Goal: Navigation & Orientation: Understand site structure

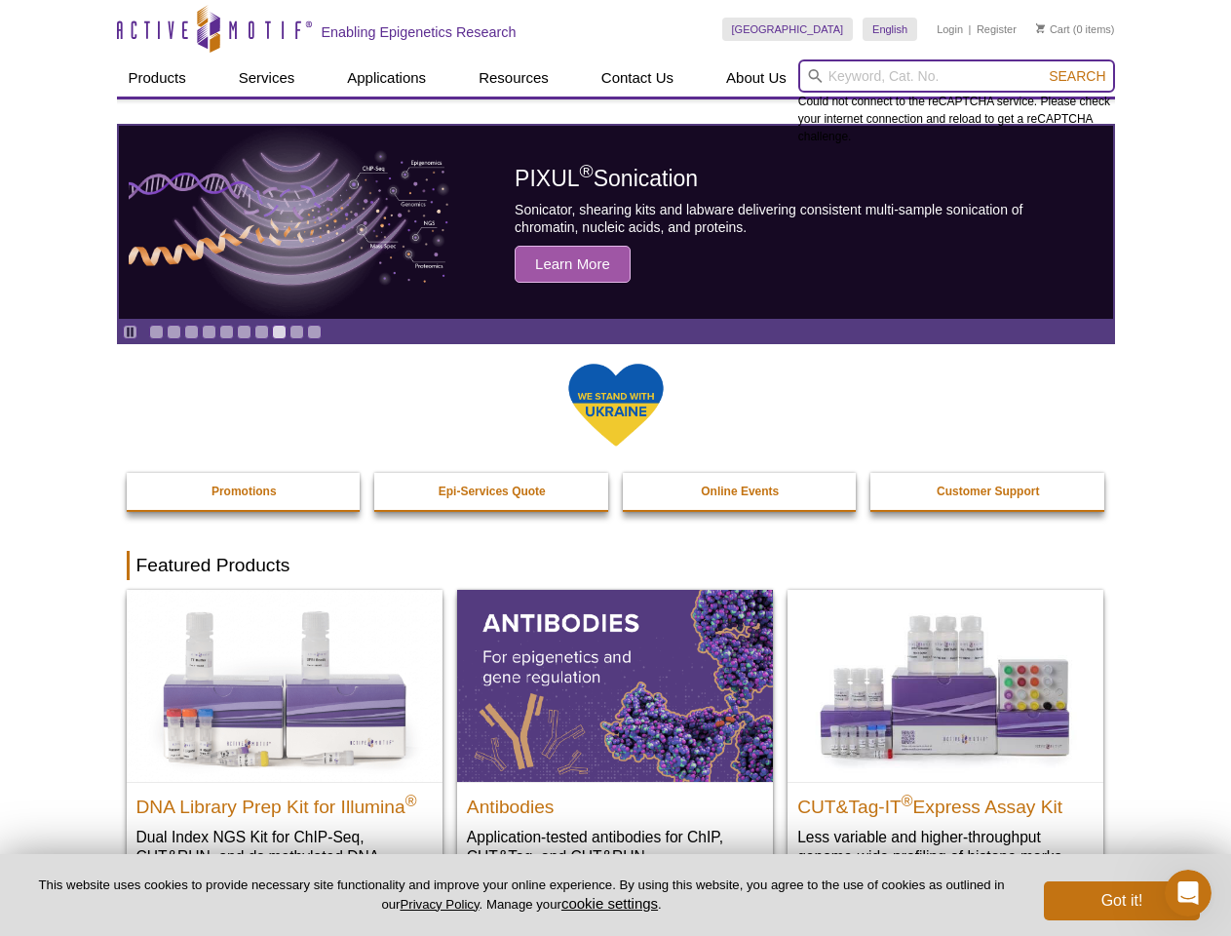
click at [956, 76] on input "search" at bounding box center [956, 75] width 317 height 33
click at [1077, 76] on span "Search" at bounding box center [1077, 76] width 57 height 16
click at [130, 331] on icon "Pause" at bounding box center [130, 332] width 13 height 13
click at [156, 331] on link "Go to slide 1" at bounding box center [156, 332] width 15 height 15
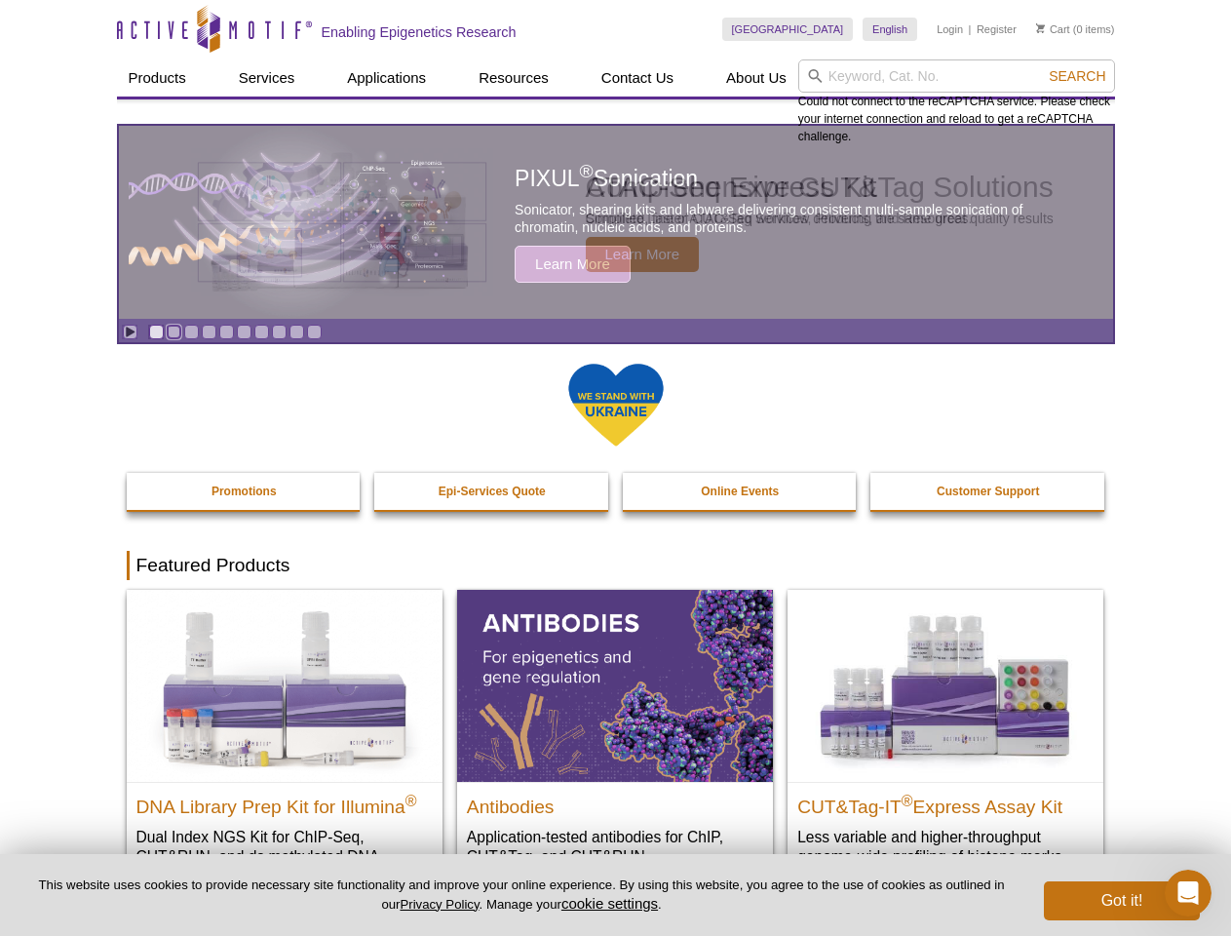
click at [173, 331] on link "Go to slide 2" at bounding box center [174, 332] width 15 height 15
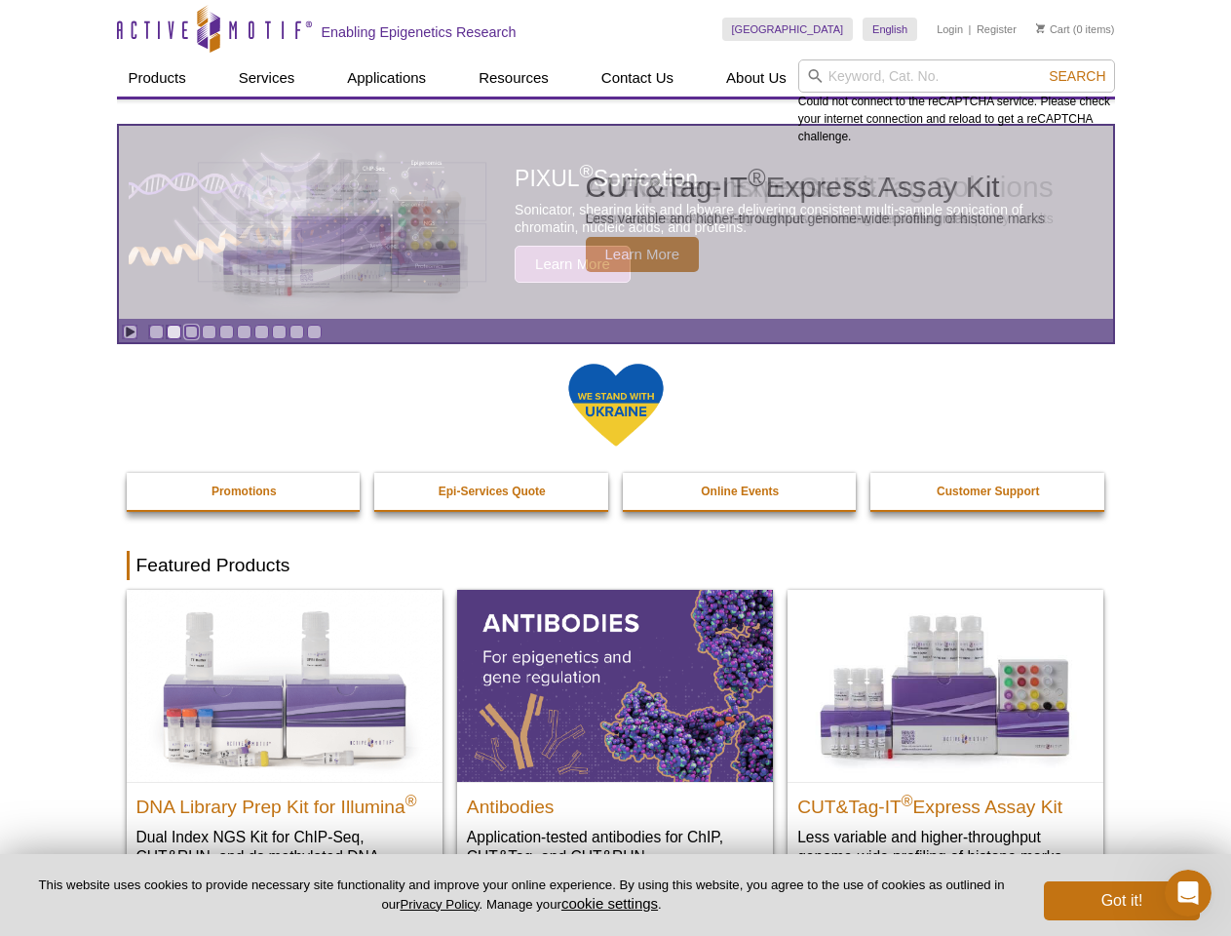
click at [191, 331] on link "Go to slide 3" at bounding box center [191, 332] width 15 height 15
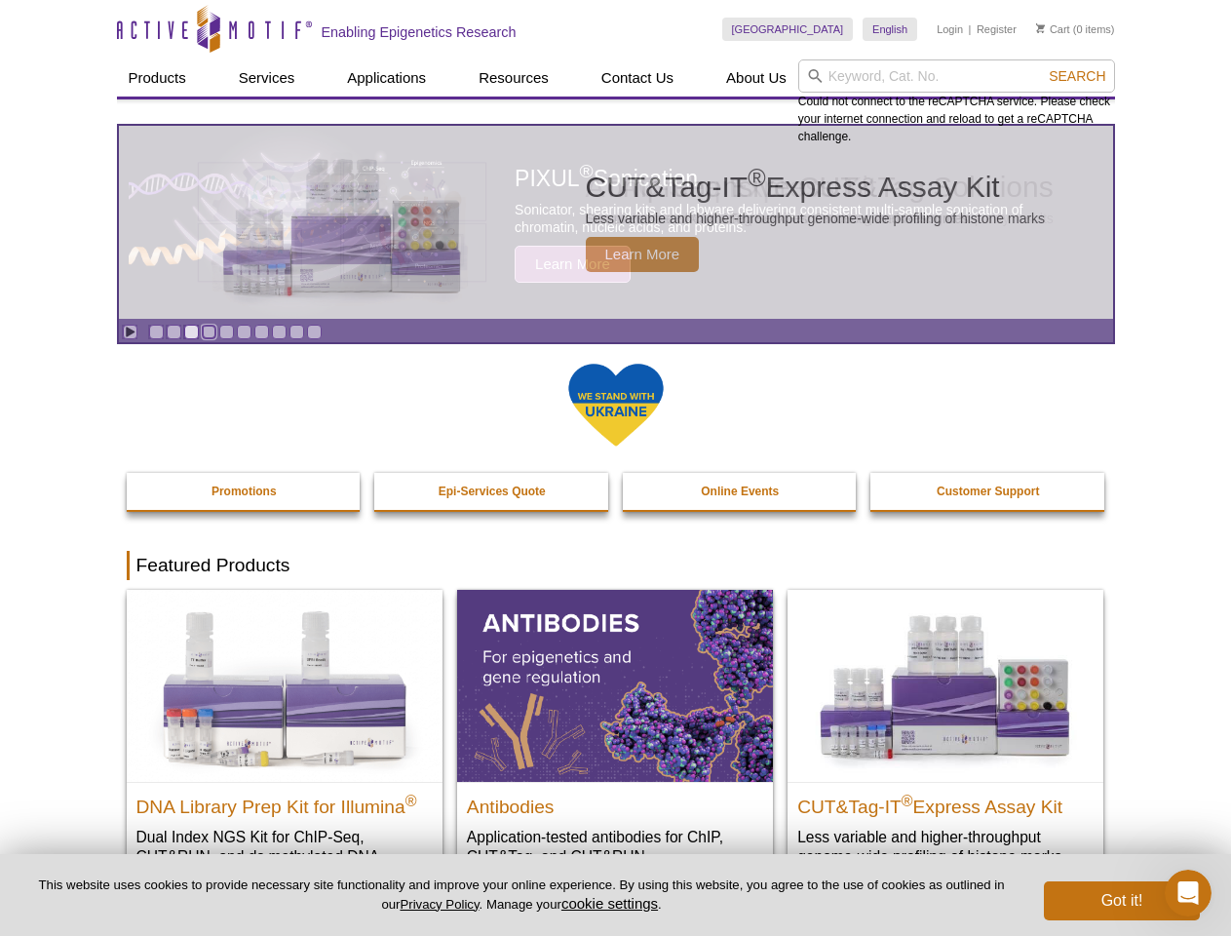
click at [209, 331] on link "Go to slide 4" at bounding box center [209, 332] width 15 height 15
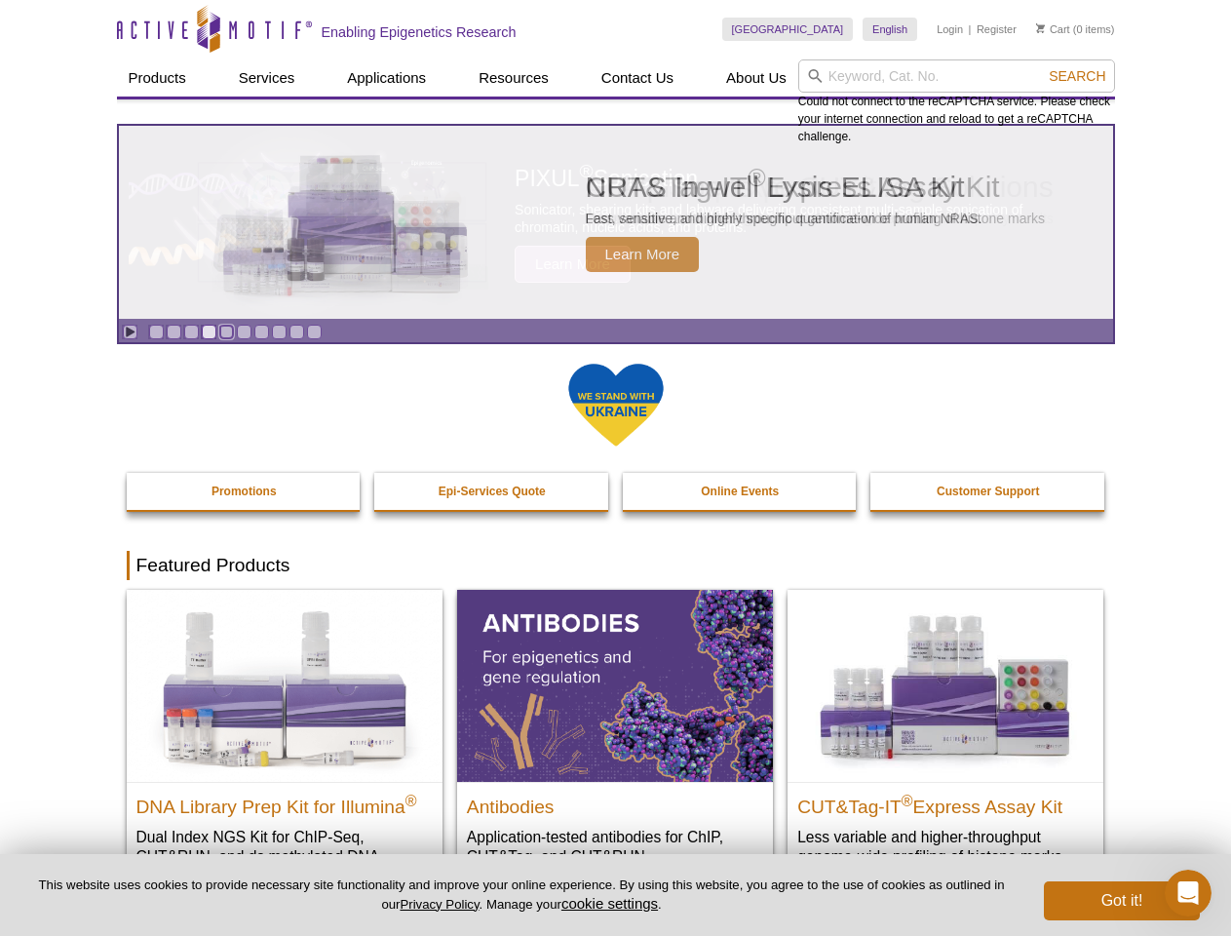
click at [226, 331] on link "Go to slide 5" at bounding box center [226, 332] width 15 height 15
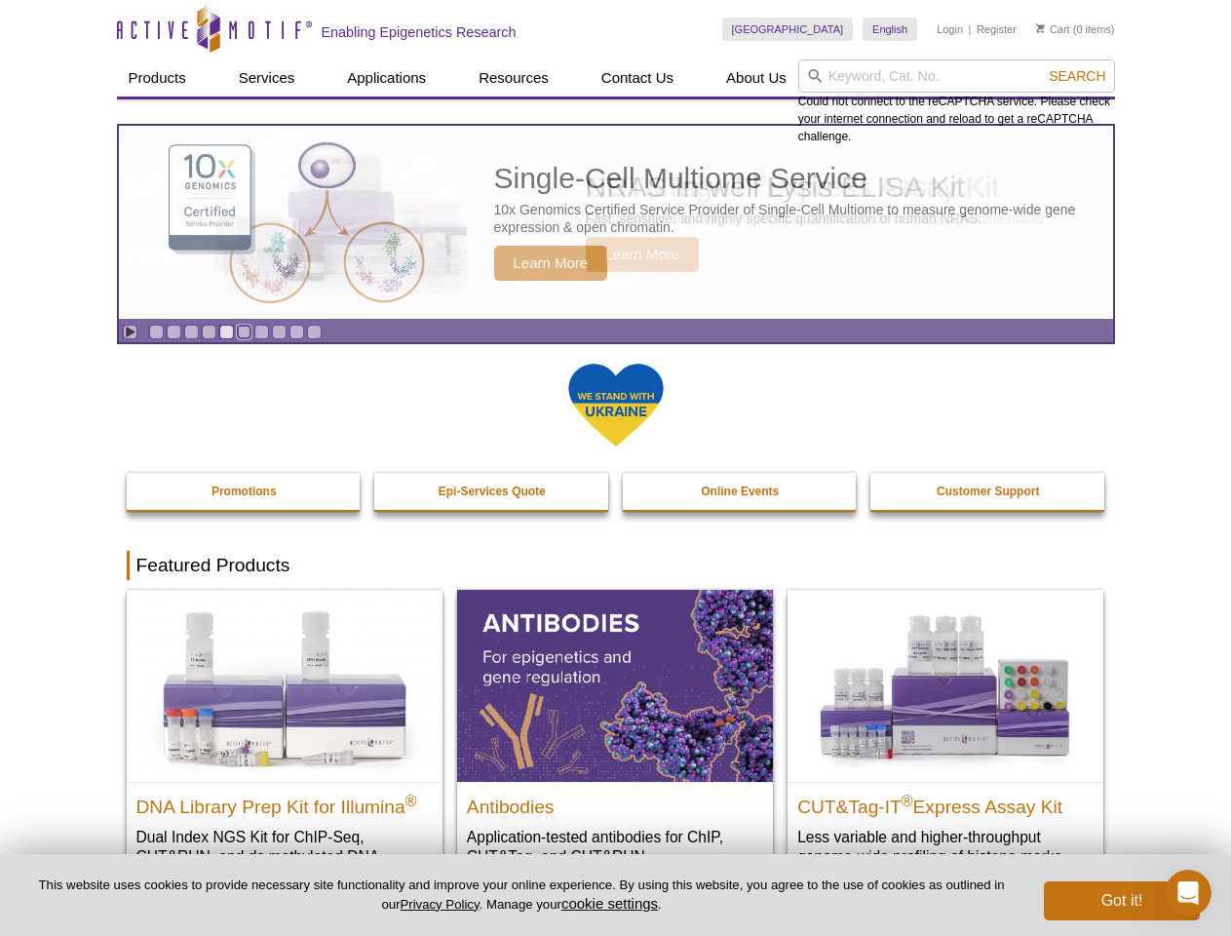
click at [244, 331] on link "Go to slide 6" at bounding box center [244, 332] width 15 height 15
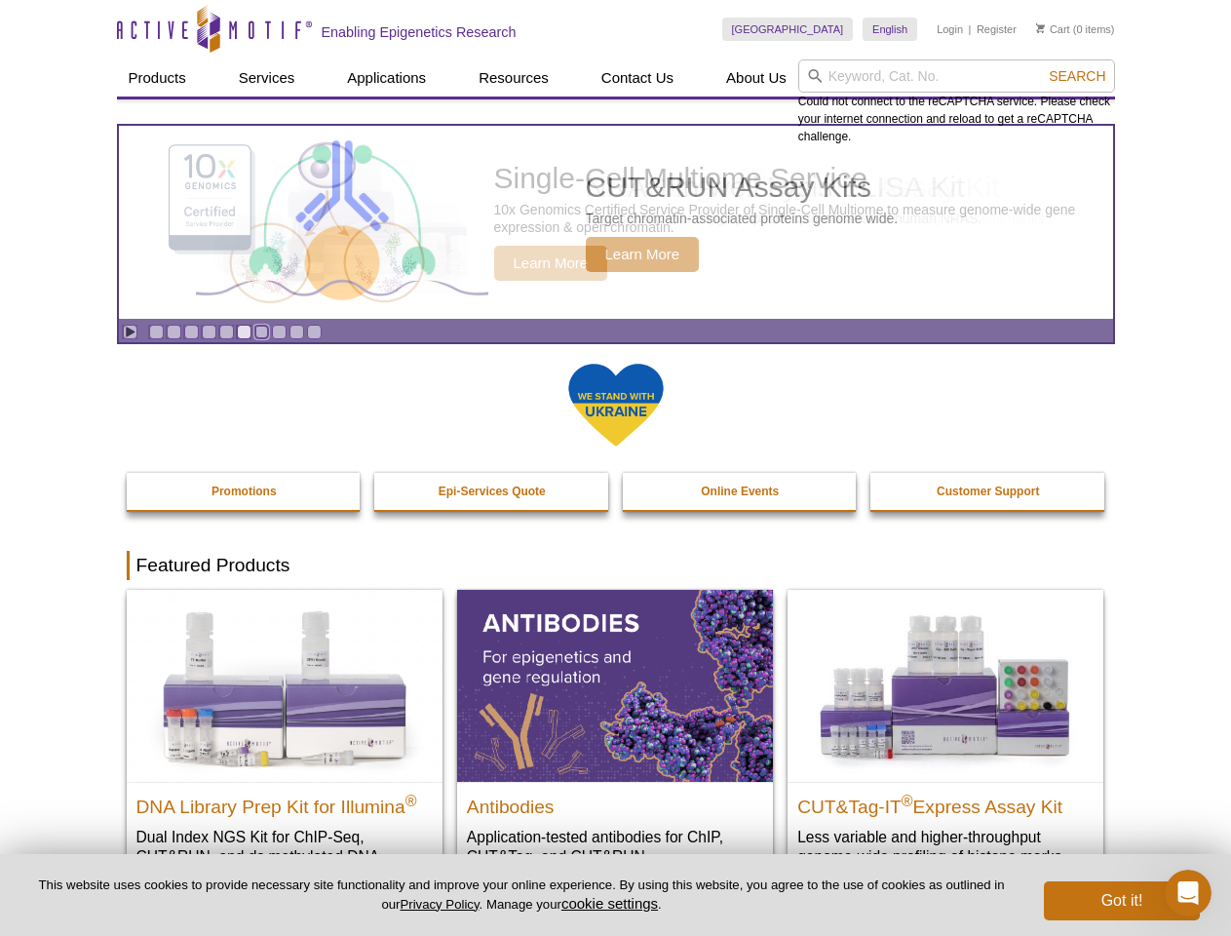
click at [261, 331] on link "Go to slide 7" at bounding box center [261, 332] width 15 height 15
